Goal: Information Seeking & Learning: Learn about a topic

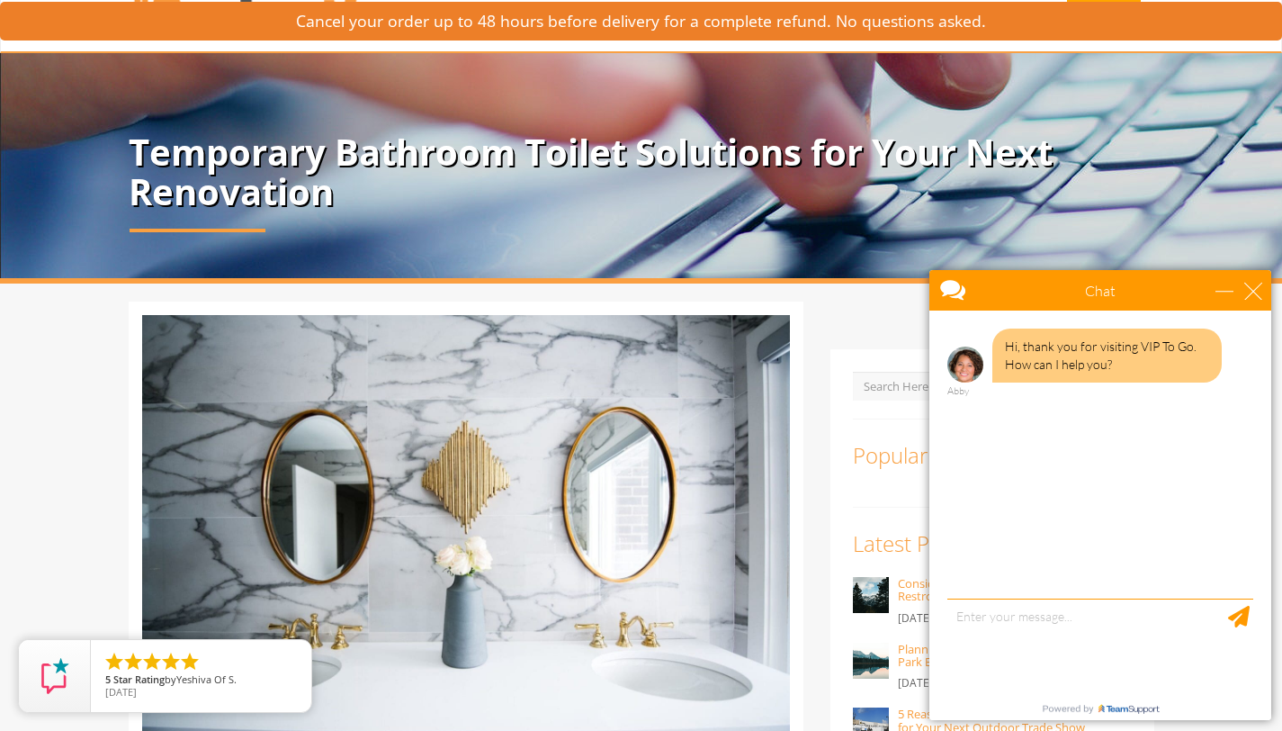
scroll to position [79, 0]
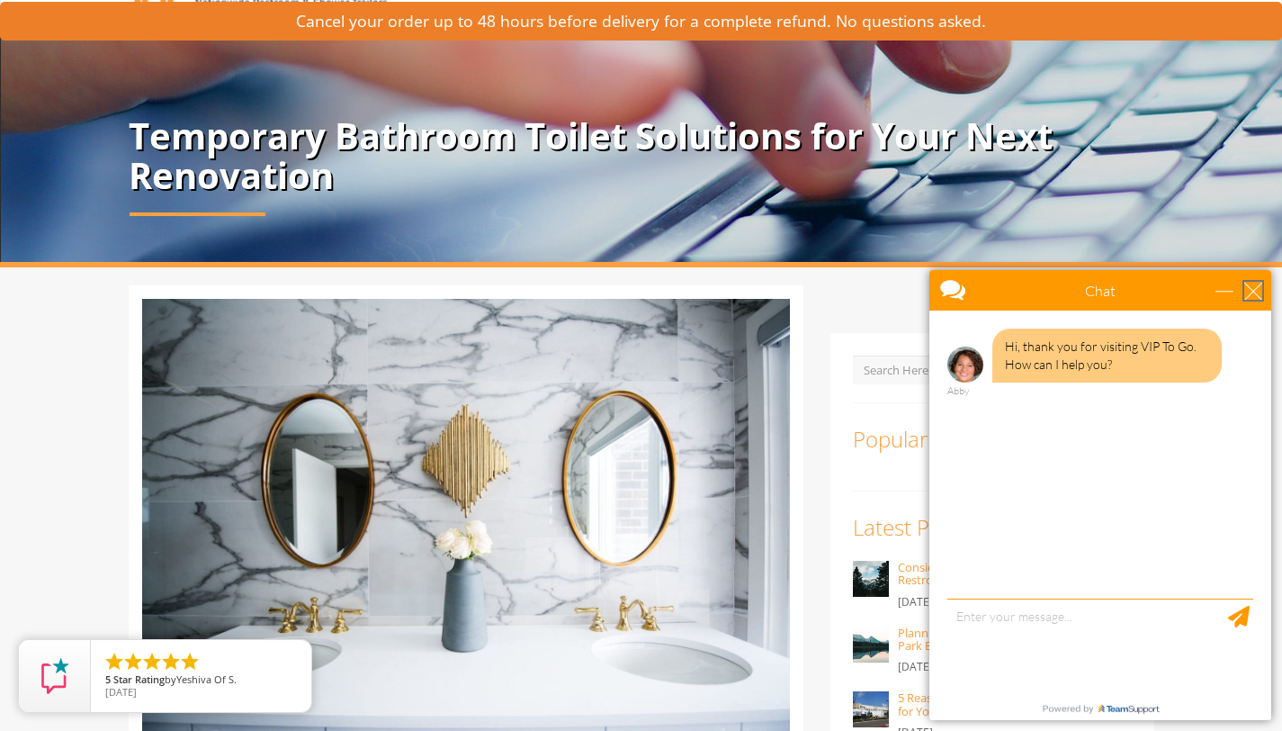
click at [1262, 292] on div "close" at bounding box center [1254, 291] width 18 height 18
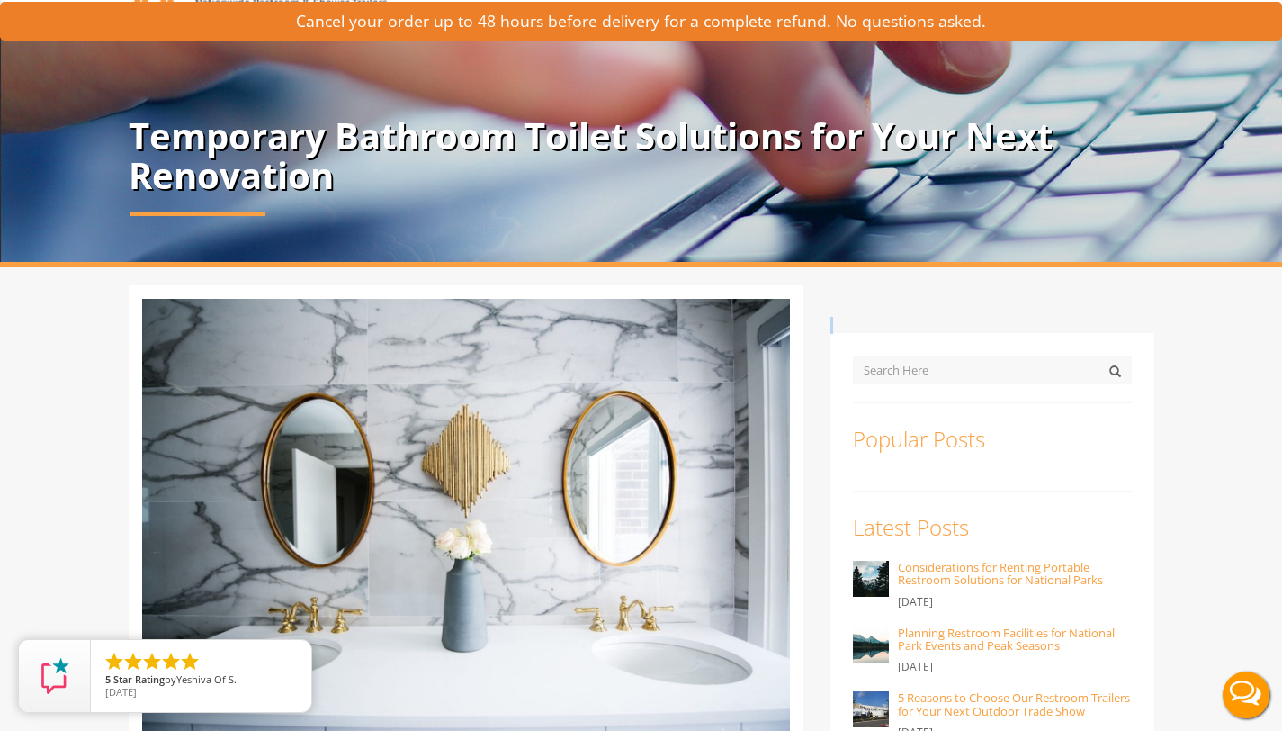
scroll to position [0, 0]
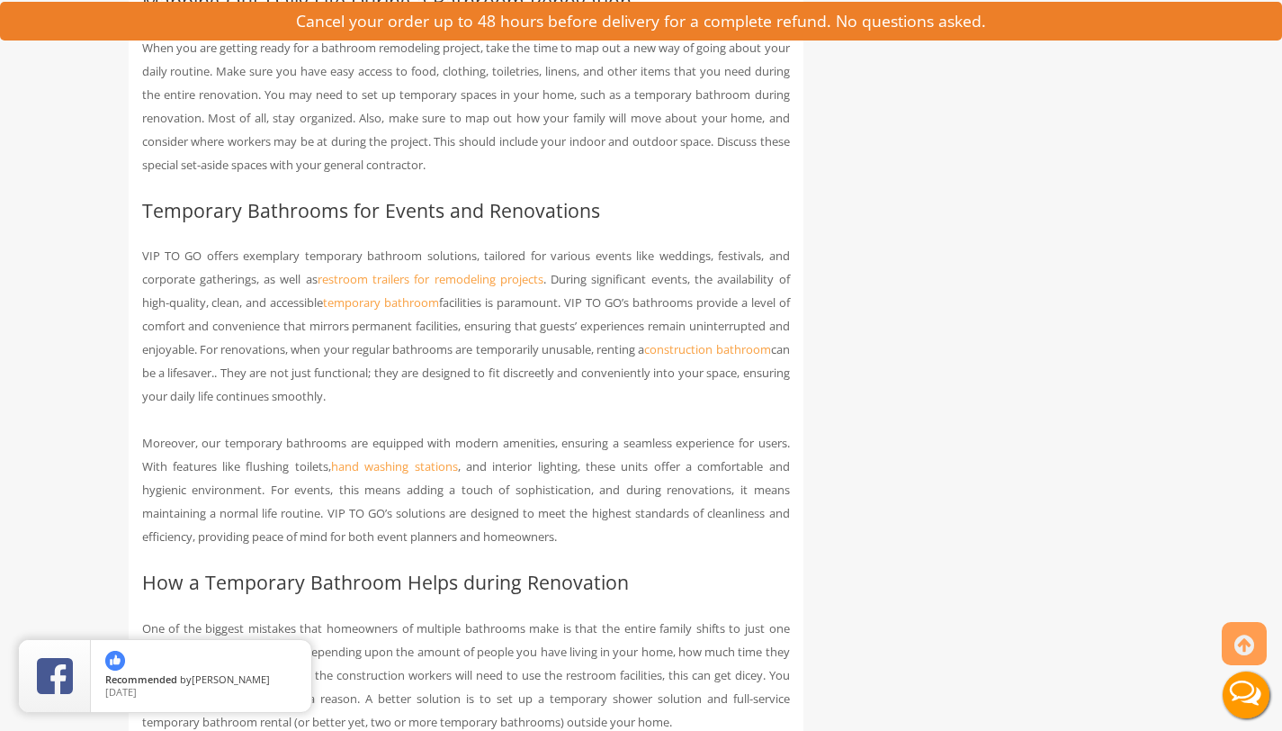
scroll to position [1678, 0]
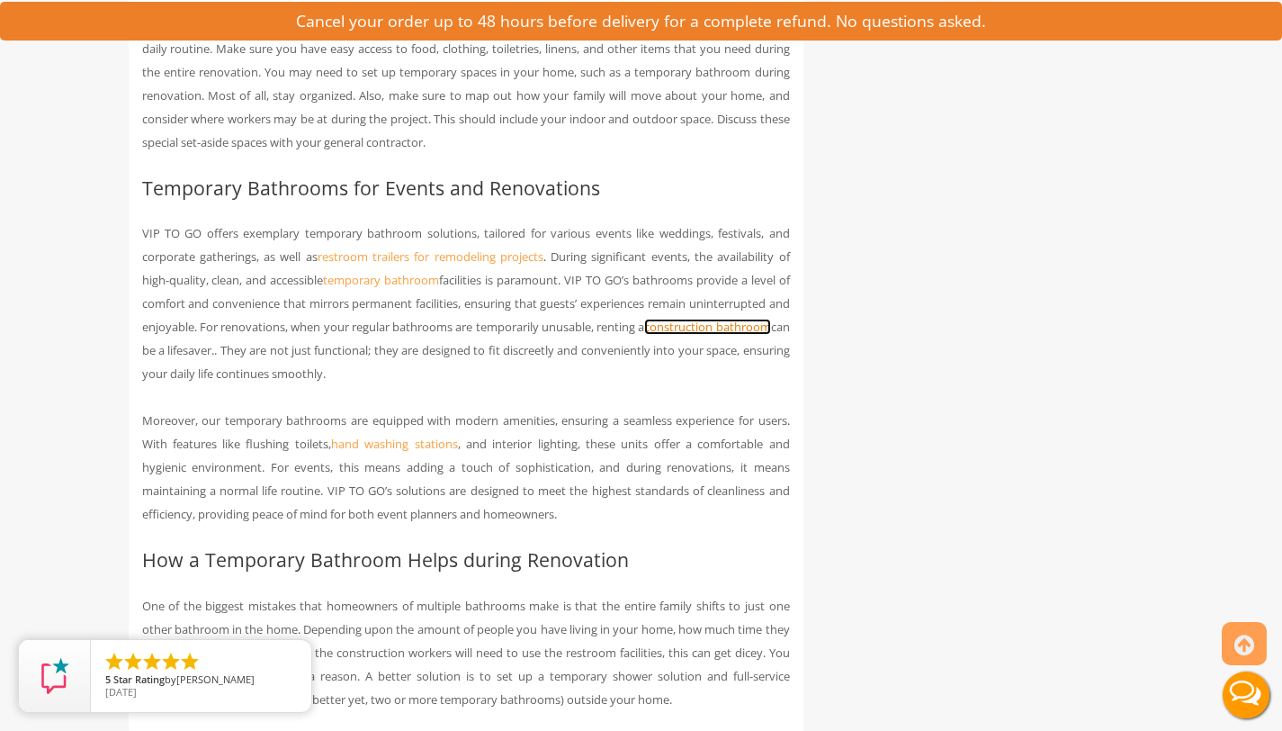
click at [734, 327] on link "construction bathroom" at bounding box center [707, 327] width 126 height 16
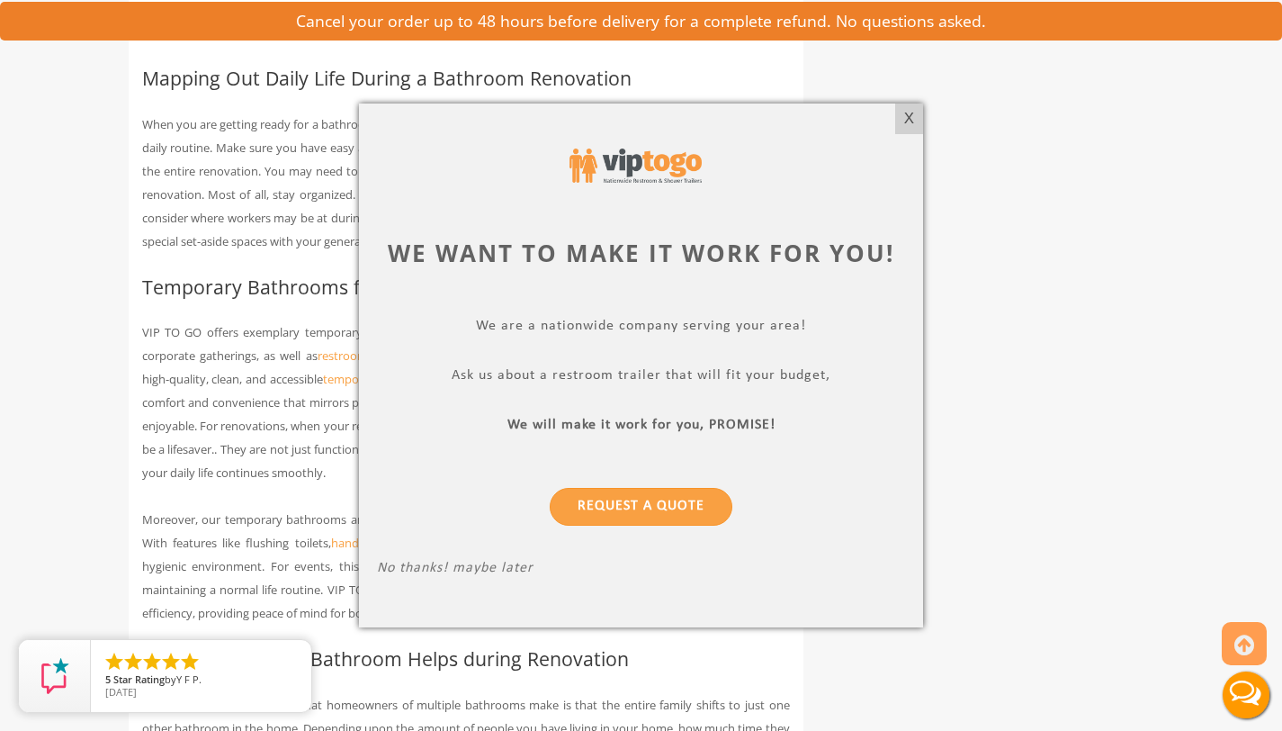
scroll to position [1558, 0]
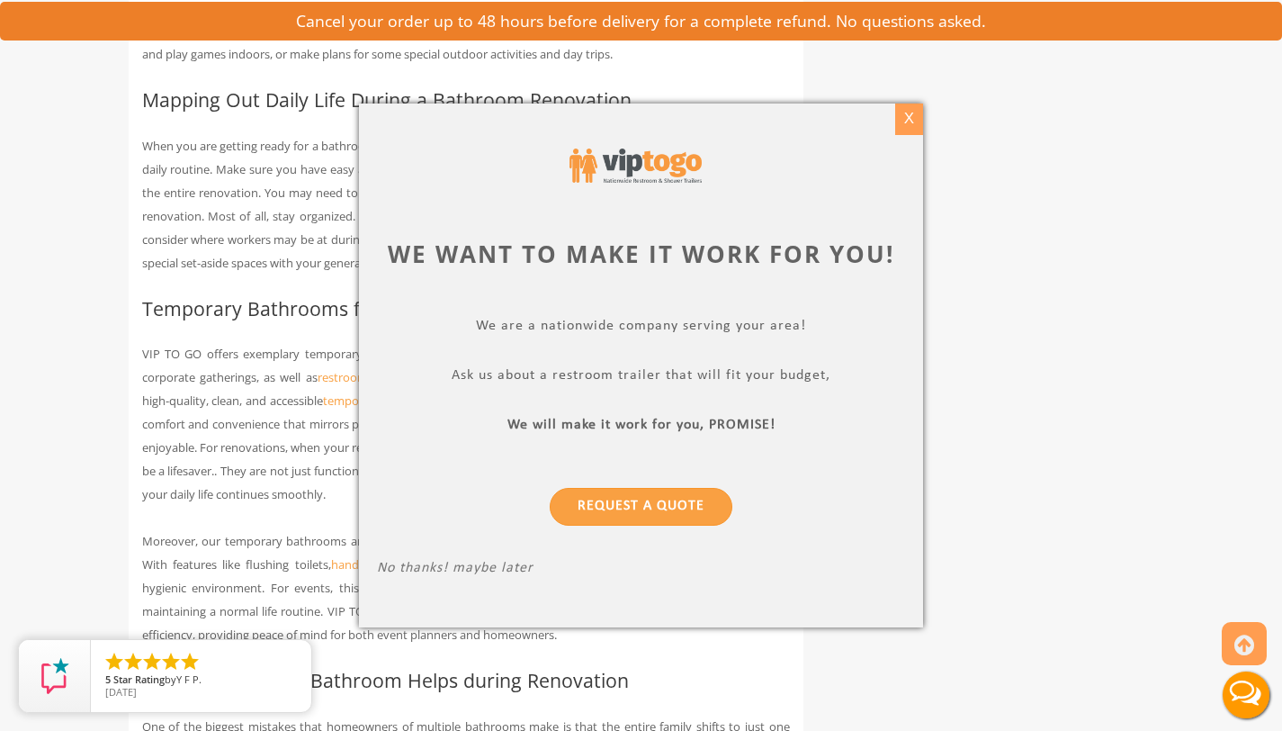
click at [906, 116] on div "X" at bounding box center [909, 118] width 28 height 31
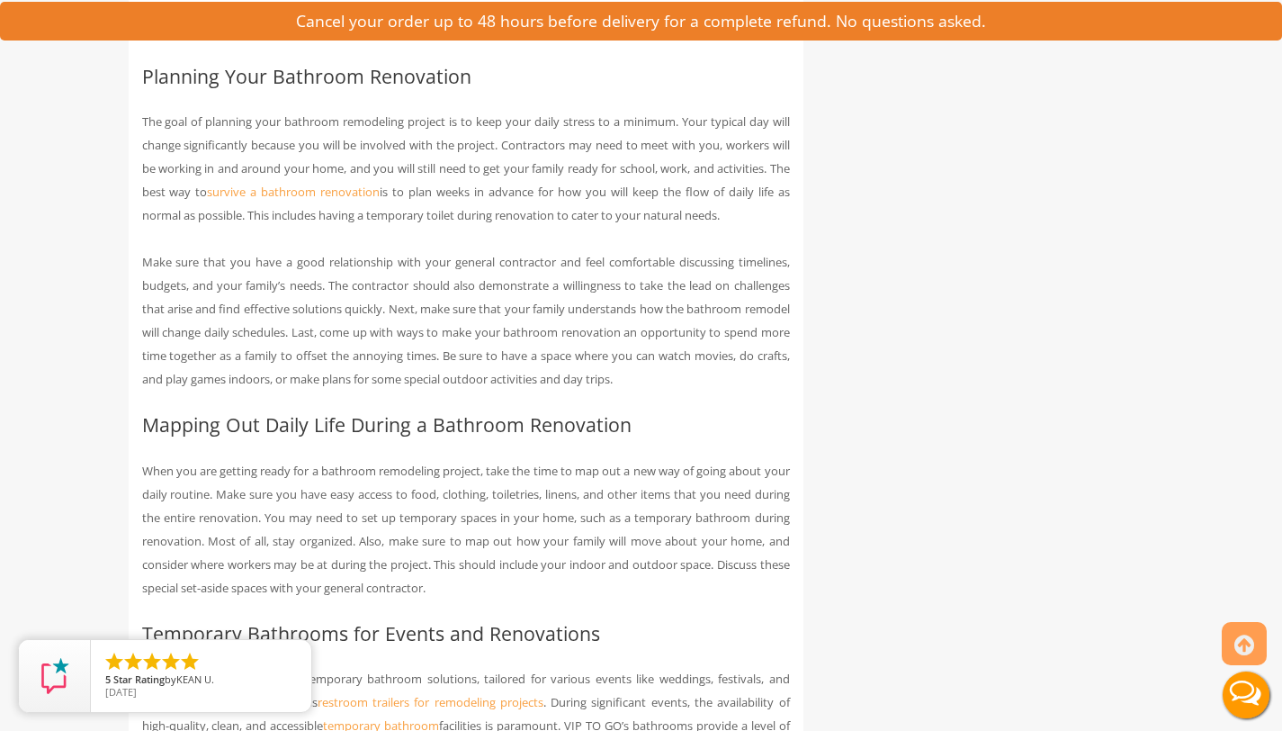
scroll to position [1237, 0]
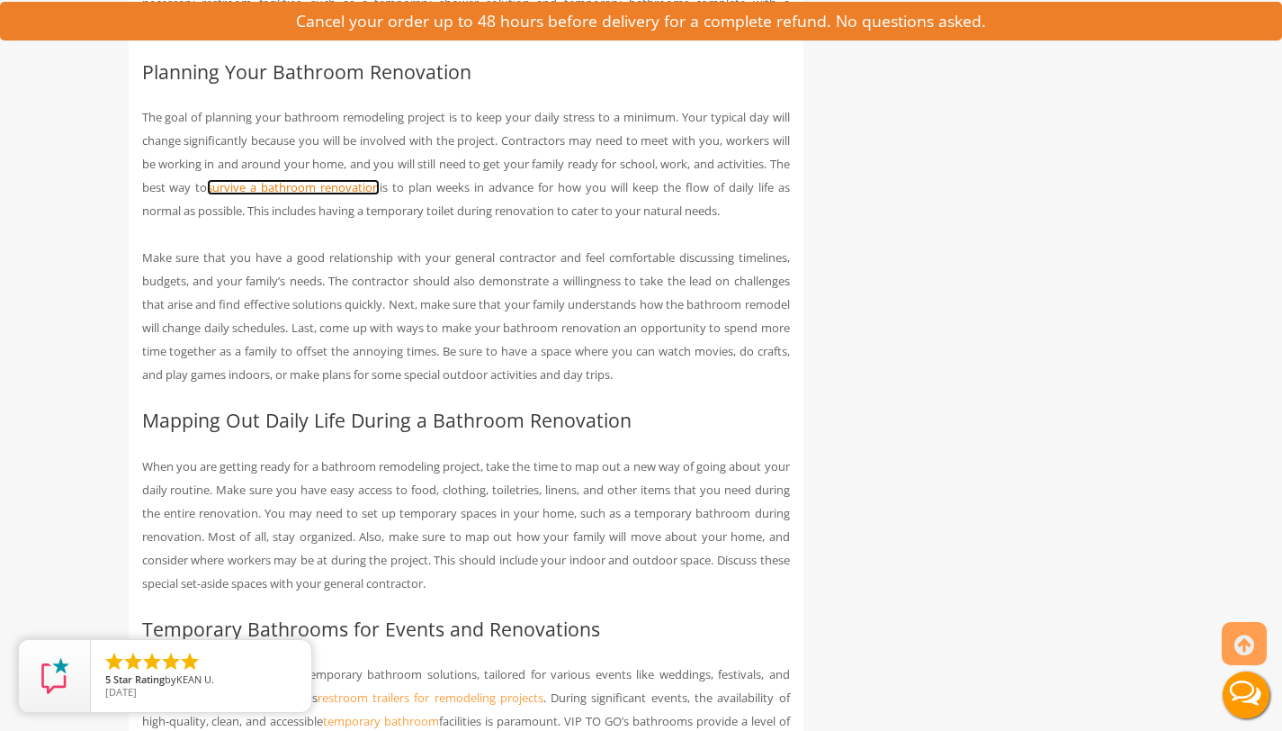
click at [366, 187] on link "survive a bathroom renovation" at bounding box center [293, 187] width 173 height 16
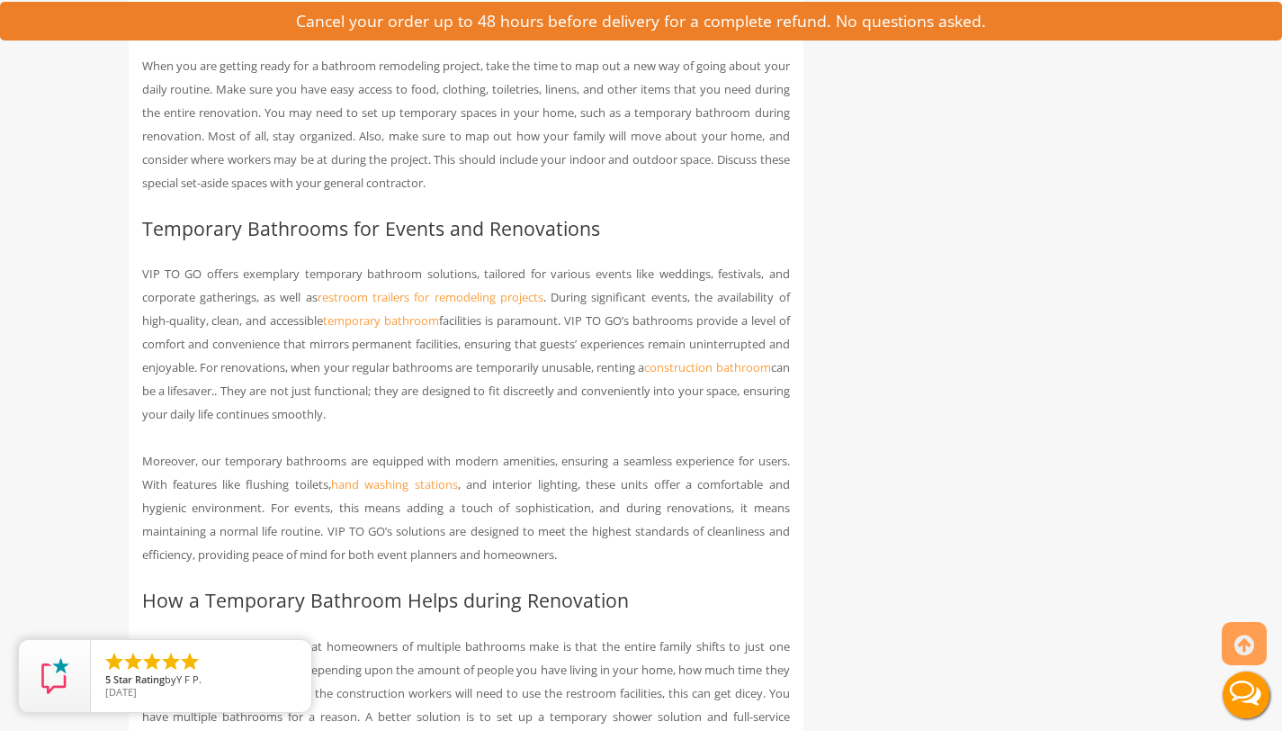
scroll to position [1699, 0]
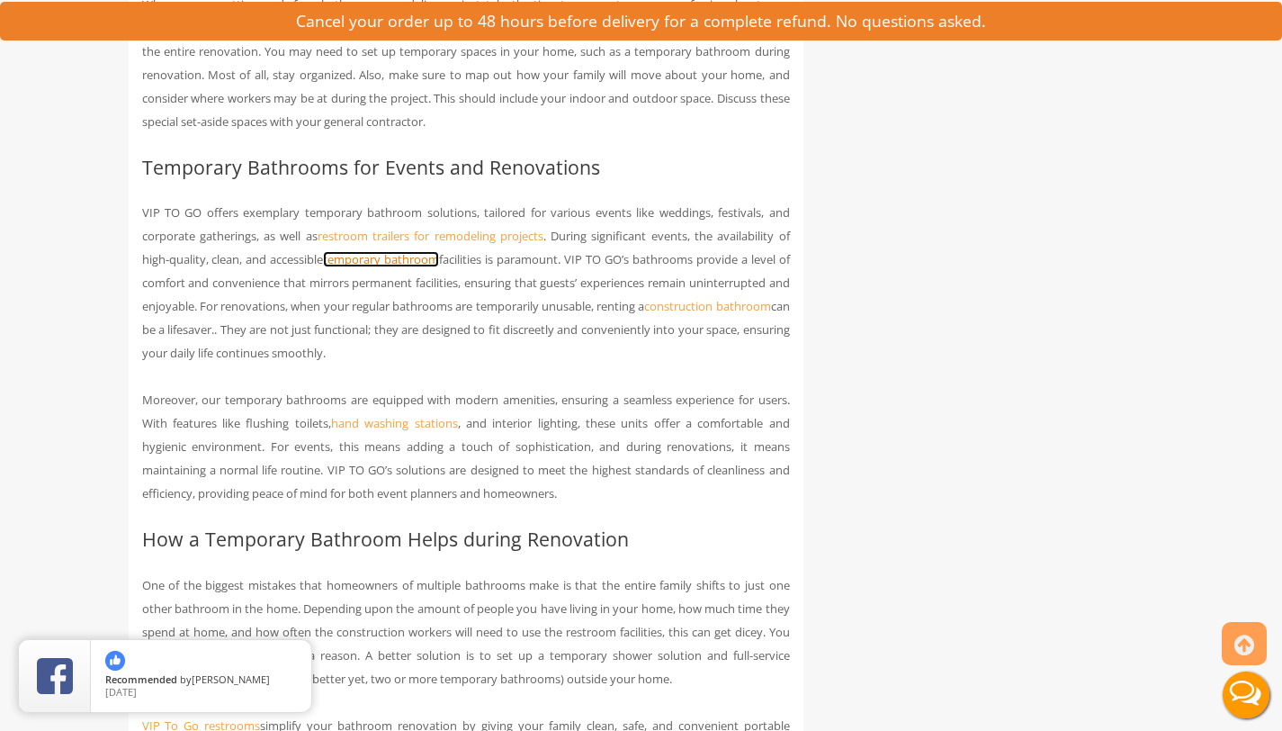
click at [414, 256] on link "temporary bathroom" at bounding box center [381, 259] width 116 height 16
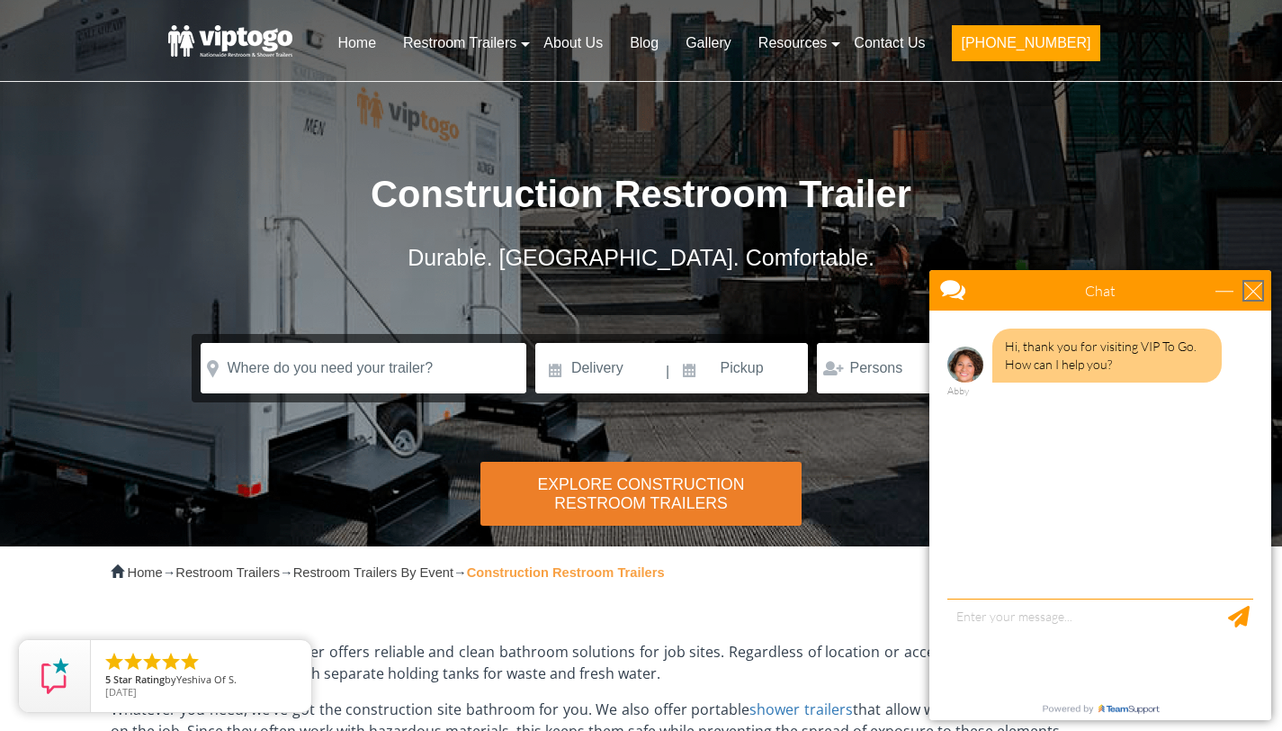
click at [1249, 286] on div "close" at bounding box center [1254, 291] width 18 height 18
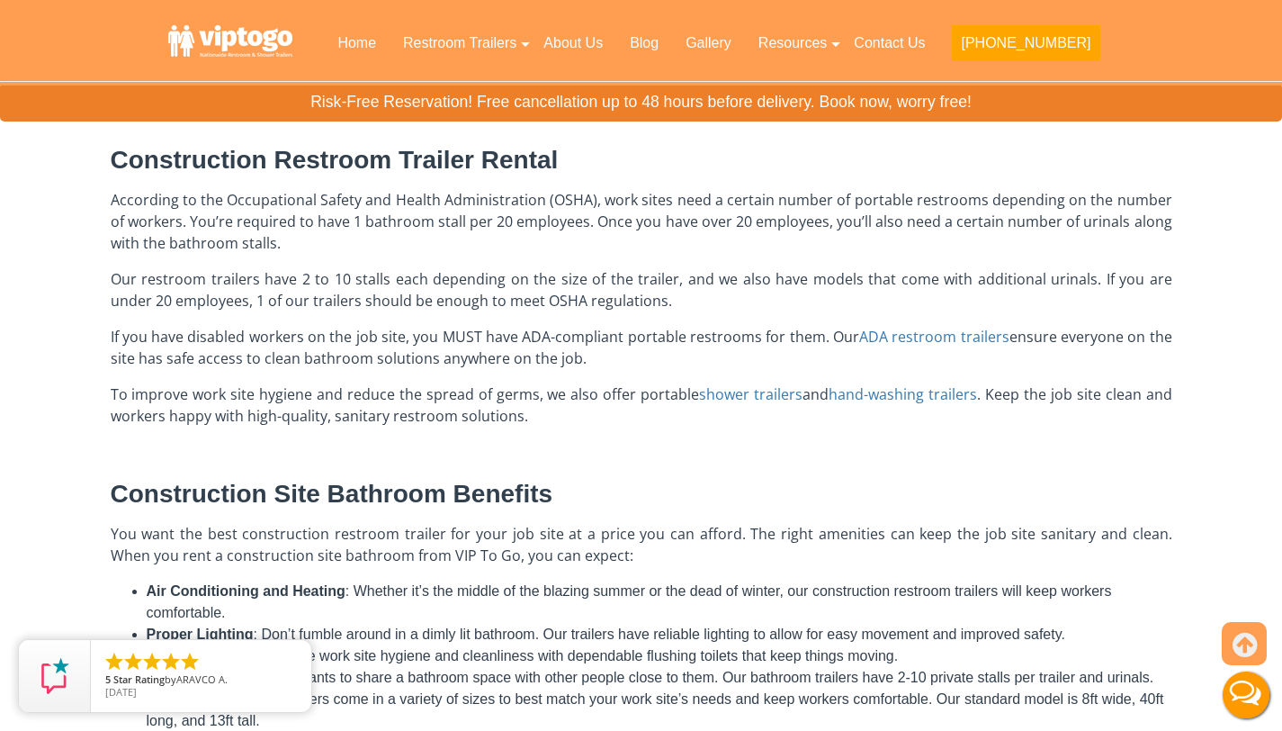
scroll to position [750, 0]
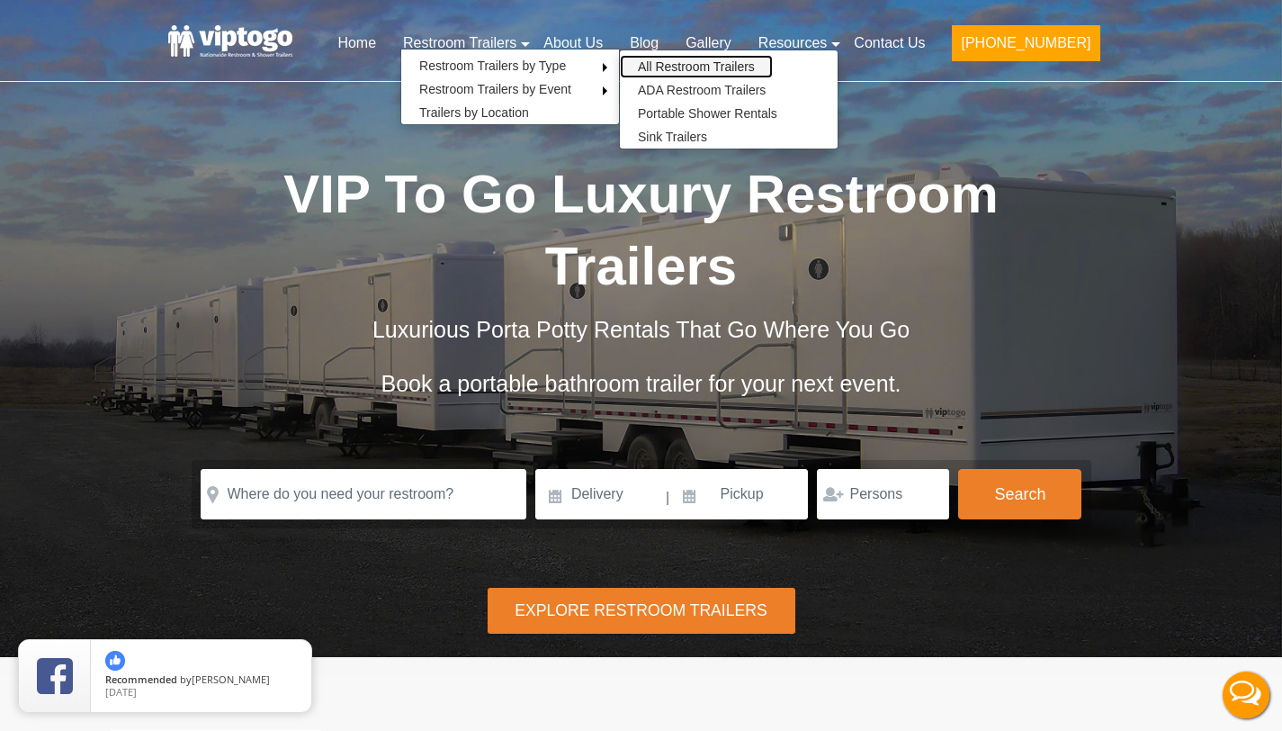
click at [702, 65] on link "All Restroom Trailers" at bounding box center [696, 66] width 153 height 23
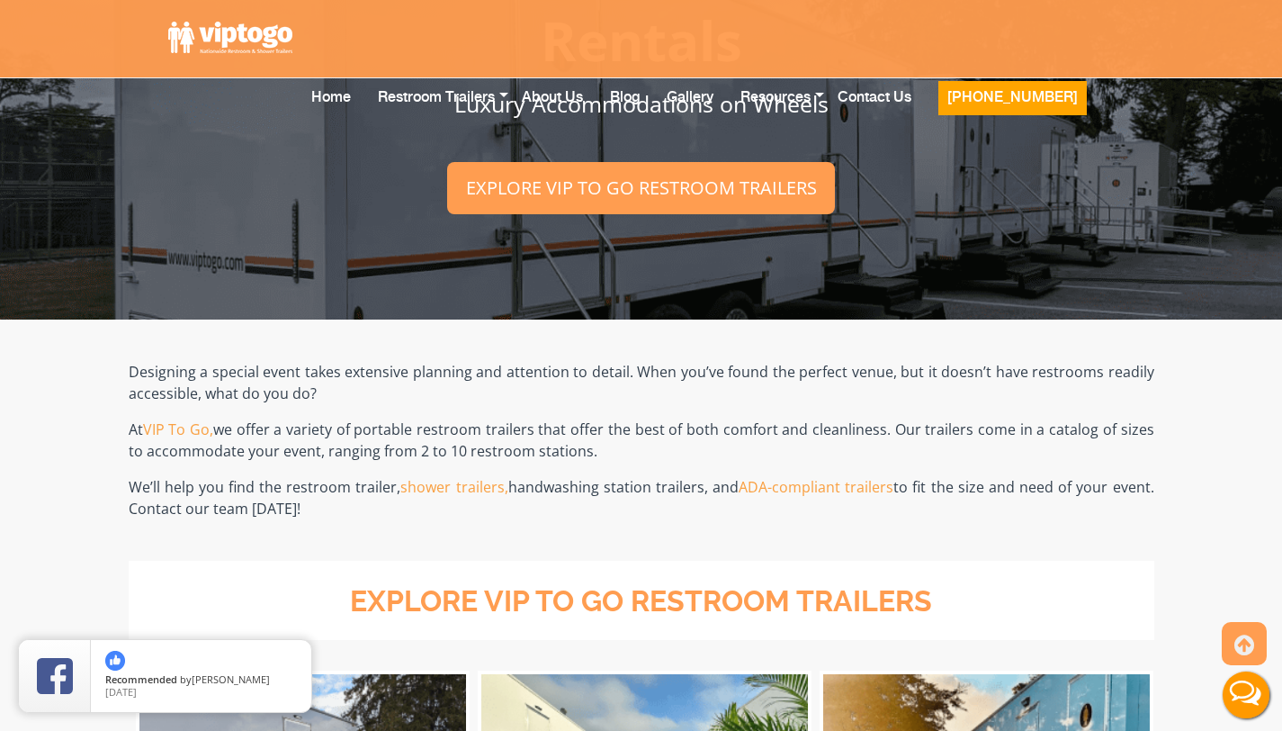
scroll to position [159, 0]
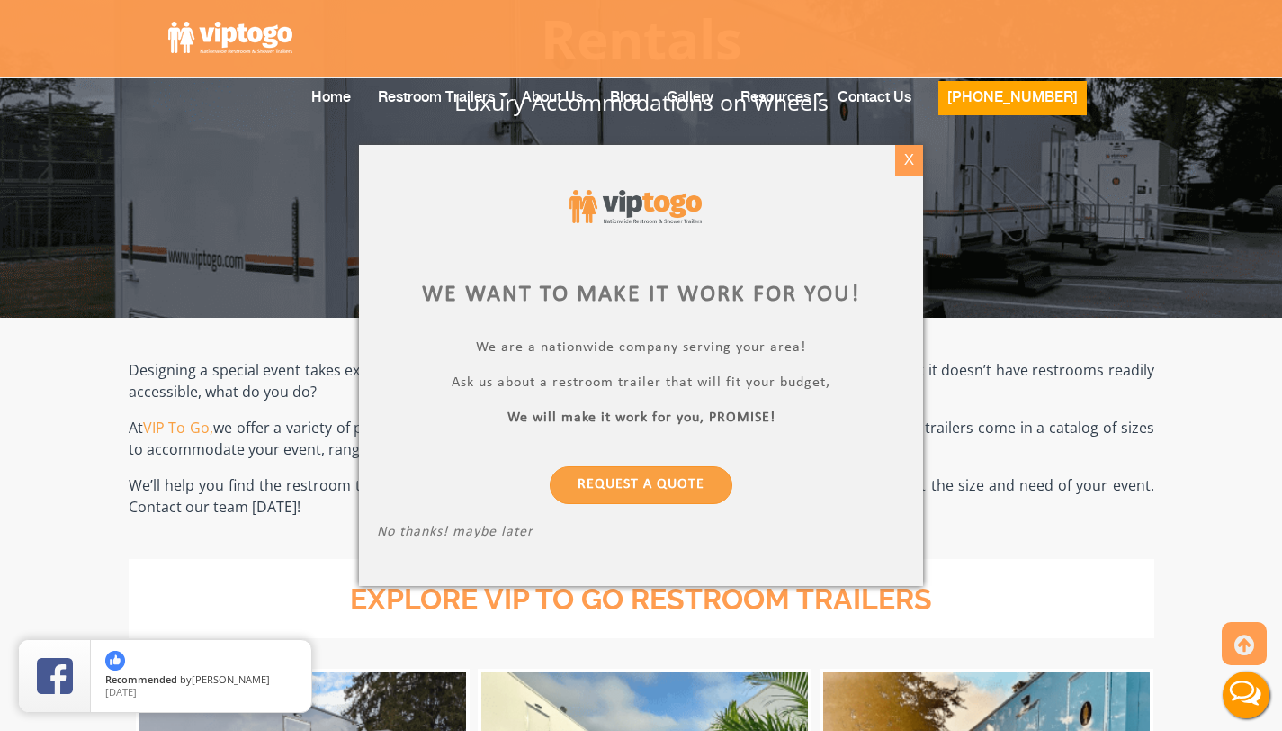
click at [907, 157] on div "X" at bounding box center [909, 160] width 28 height 31
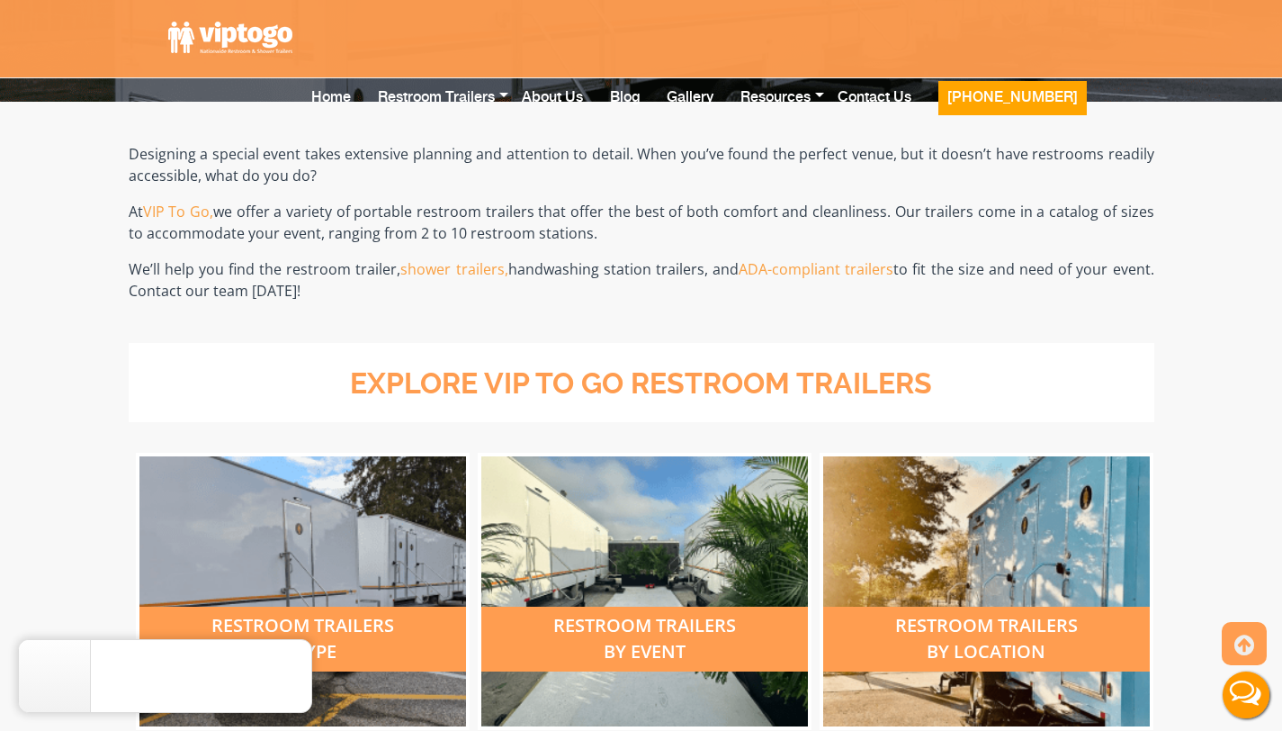
scroll to position [280, 0]
